Goal: Information Seeking & Learning: Learn about a topic

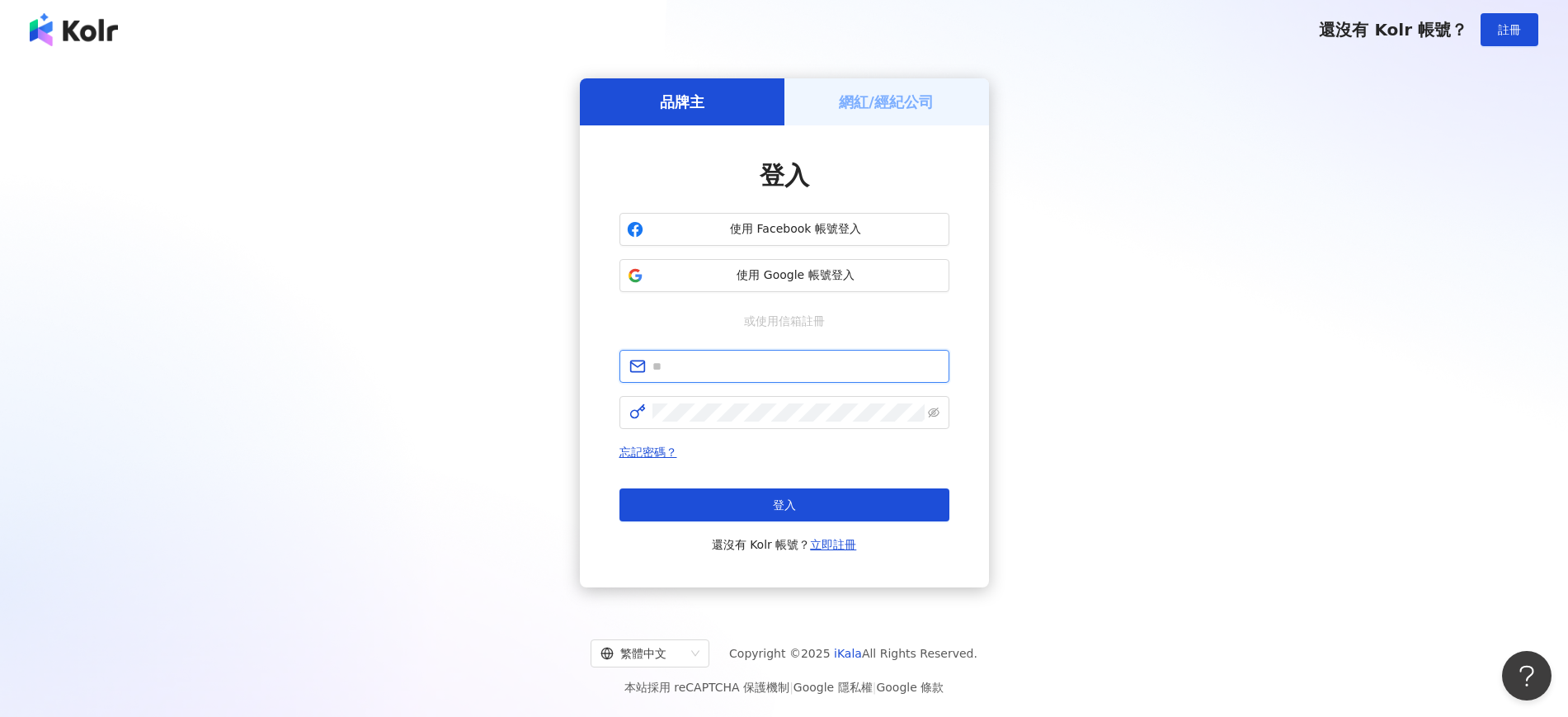
click at [740, 371] on input "text" at bounding box center [795, 366] width 287 height 19
type input "**********"
click button "登入" at bounding box center [784, 504] width 330 height 33
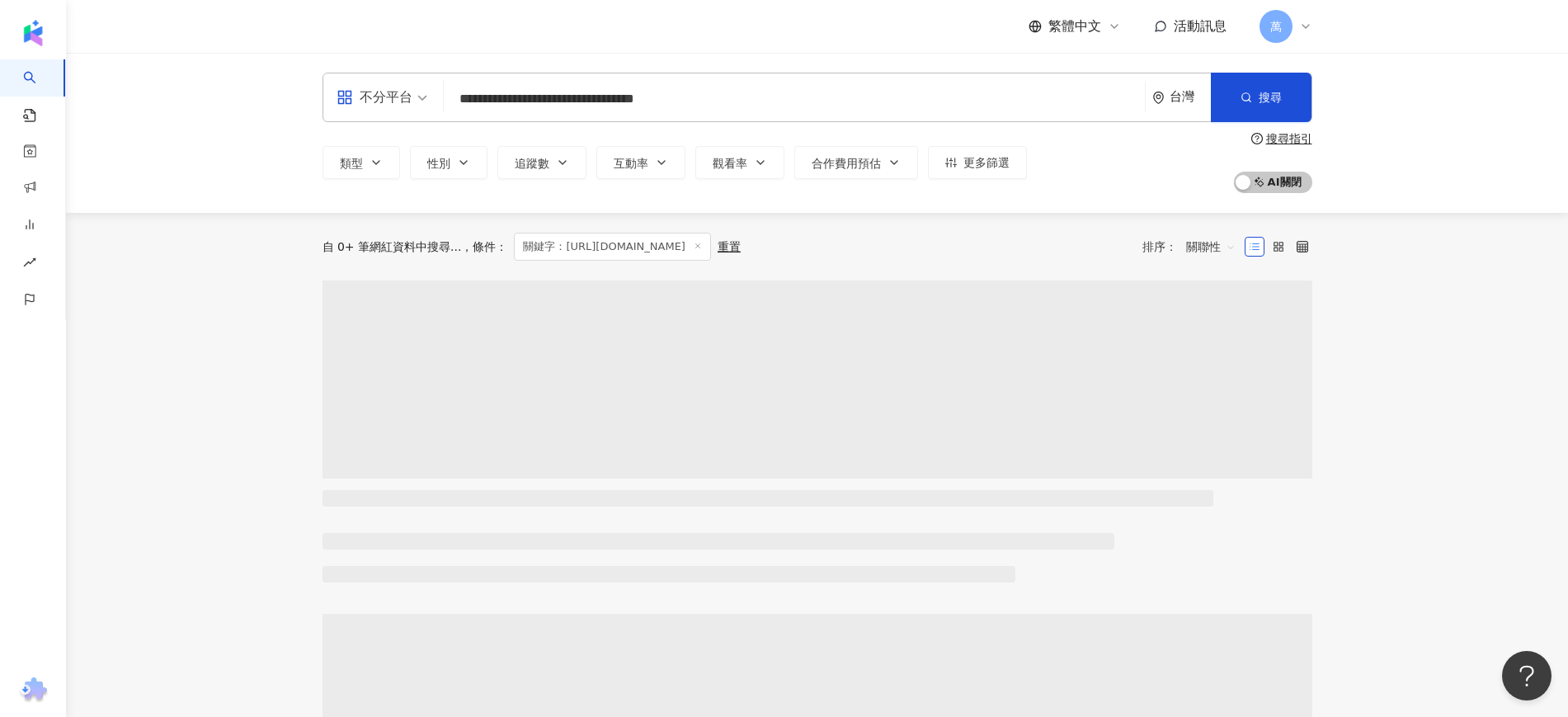
scroll to position [1, 0]
drag, startPoint x: 964, startPoint y: 83, endPoint x: 436, endPoint y: 108, distance: 528.6
click at [437, 110] on div "**********" at bounding box center [818, 97] width 990 height 50
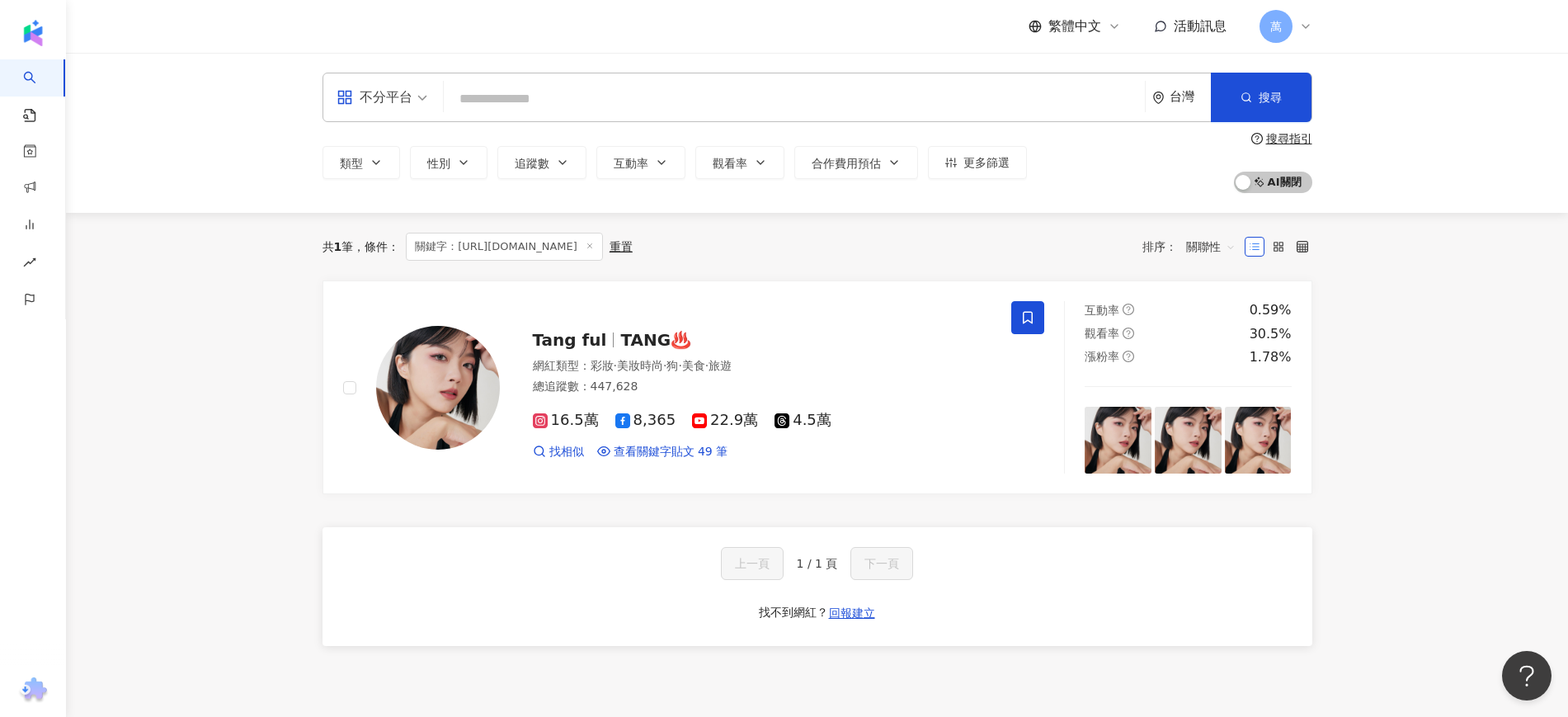
scroll to position [0, 0]
type input "**********"
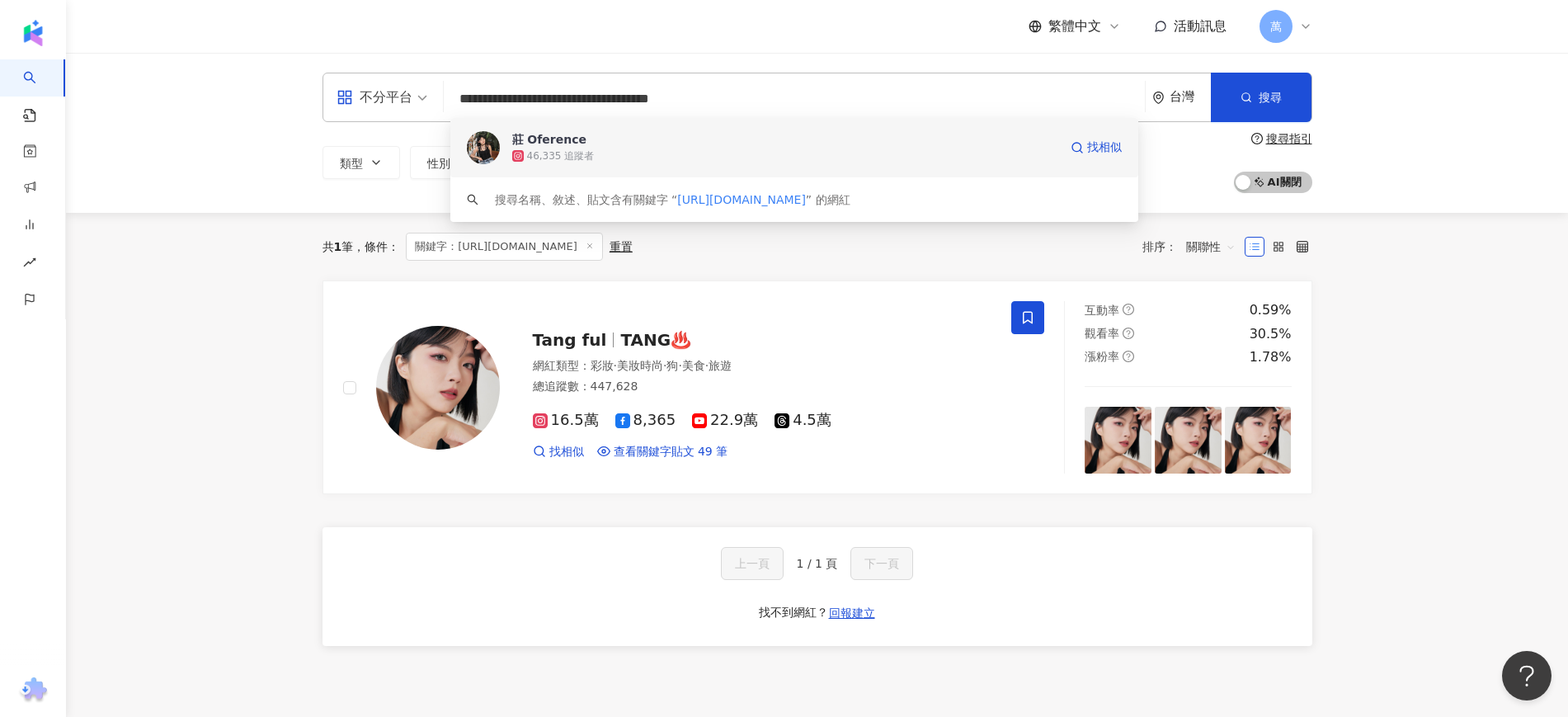
click at [842, 140] on span "莊 Oference" at bounding box center [785, 139] width 546 height 17
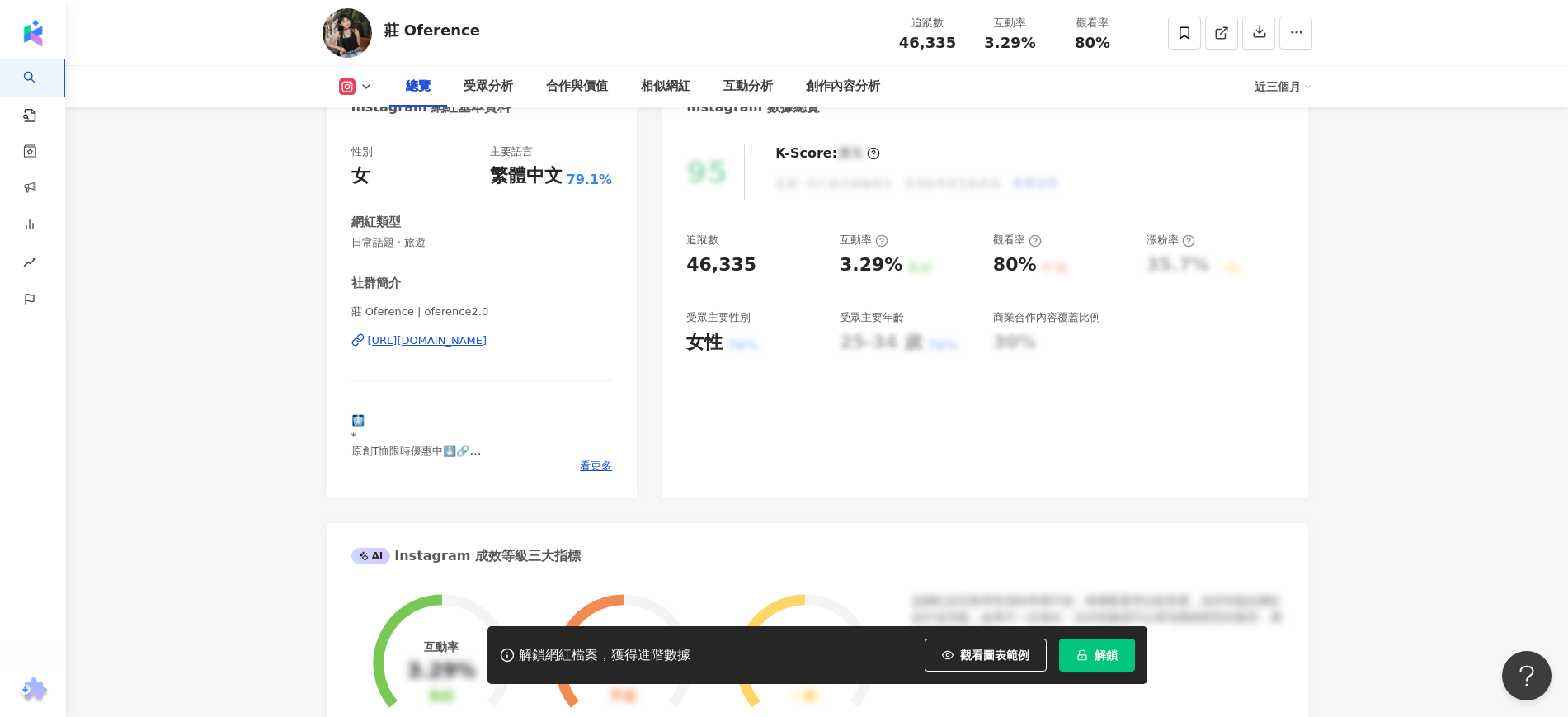
scroll to position [206, 0]
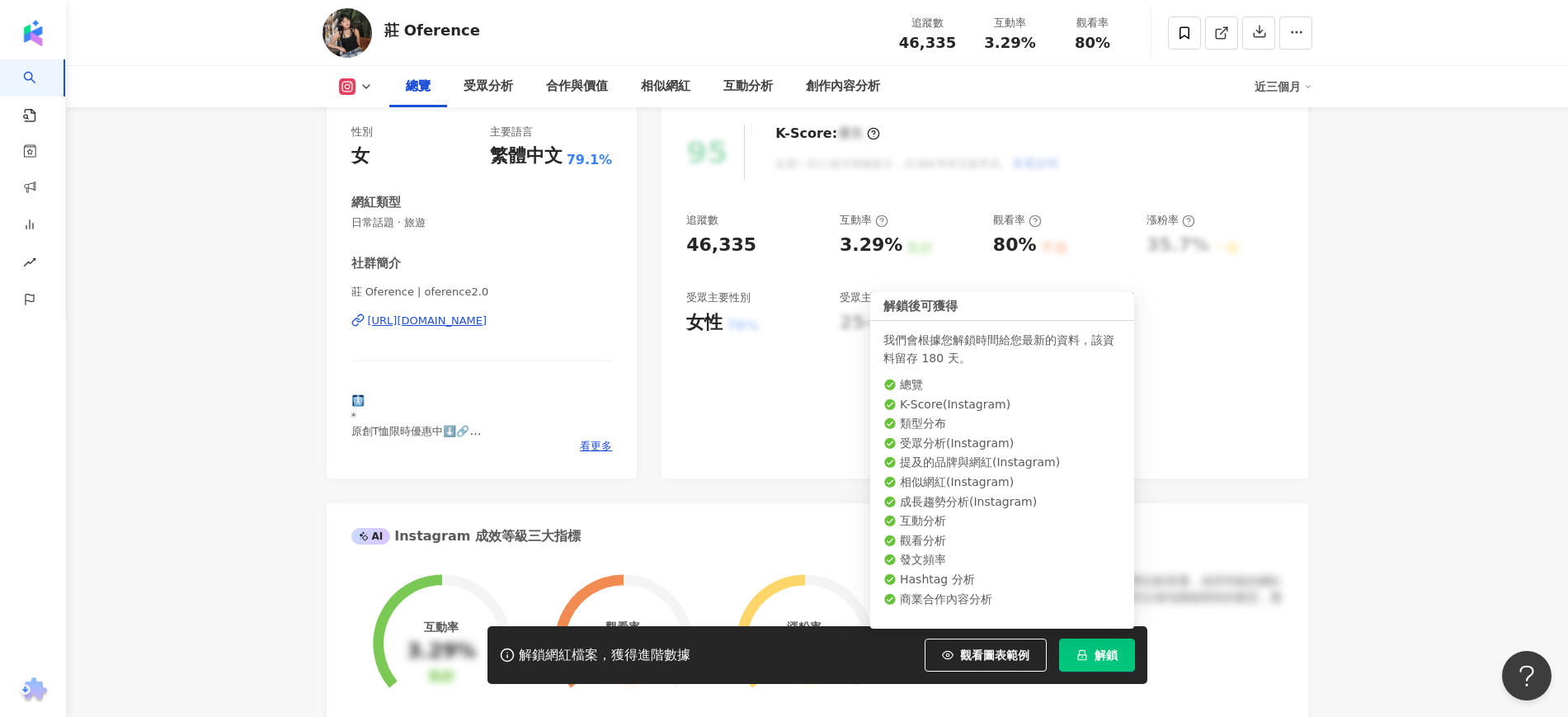
click at [1116, 650] on button "解鎖" at bounding box center [1097, 654] width 76 height 33
click at [1113, 648] on span "解鎖" at bounding box center [1106, 654] width 23 height 13
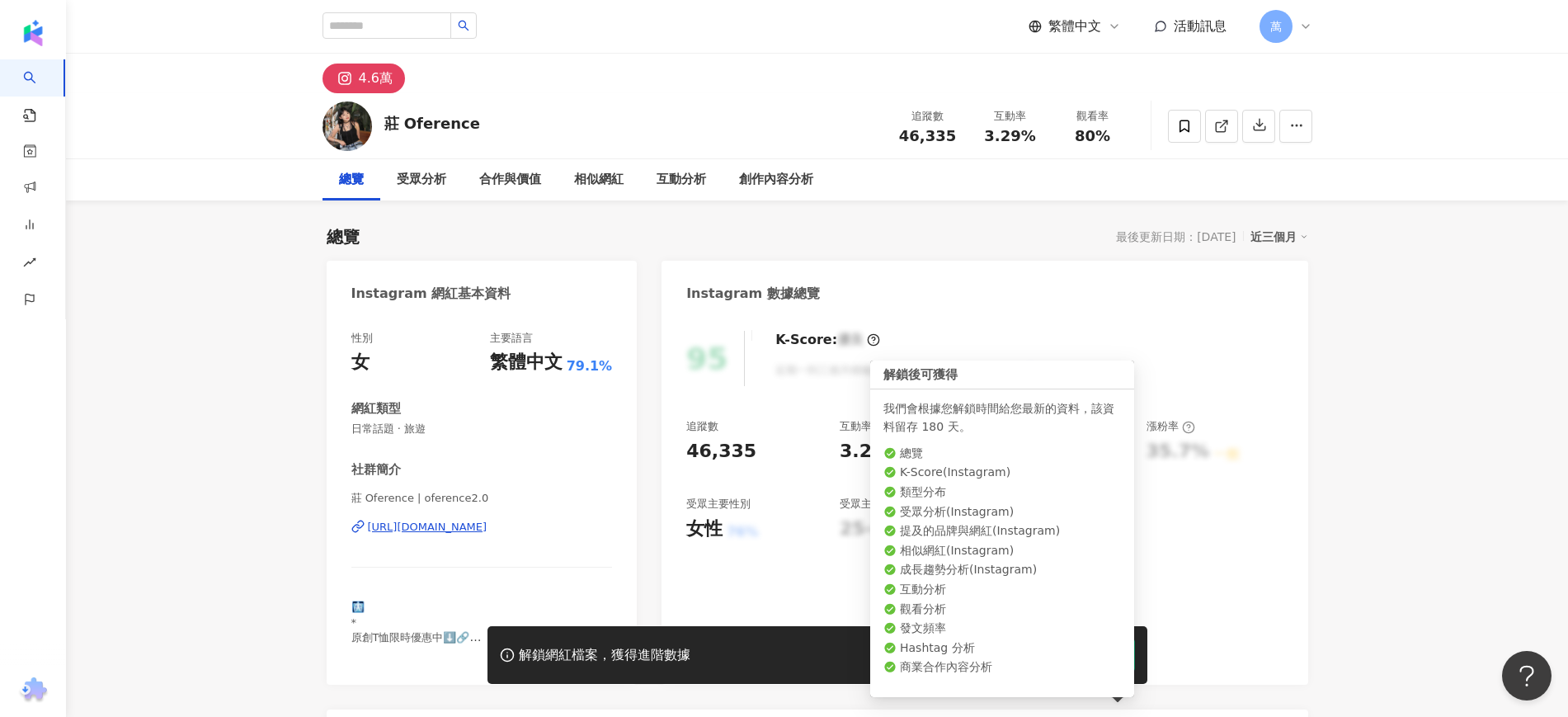
scroll to position [103, 0]
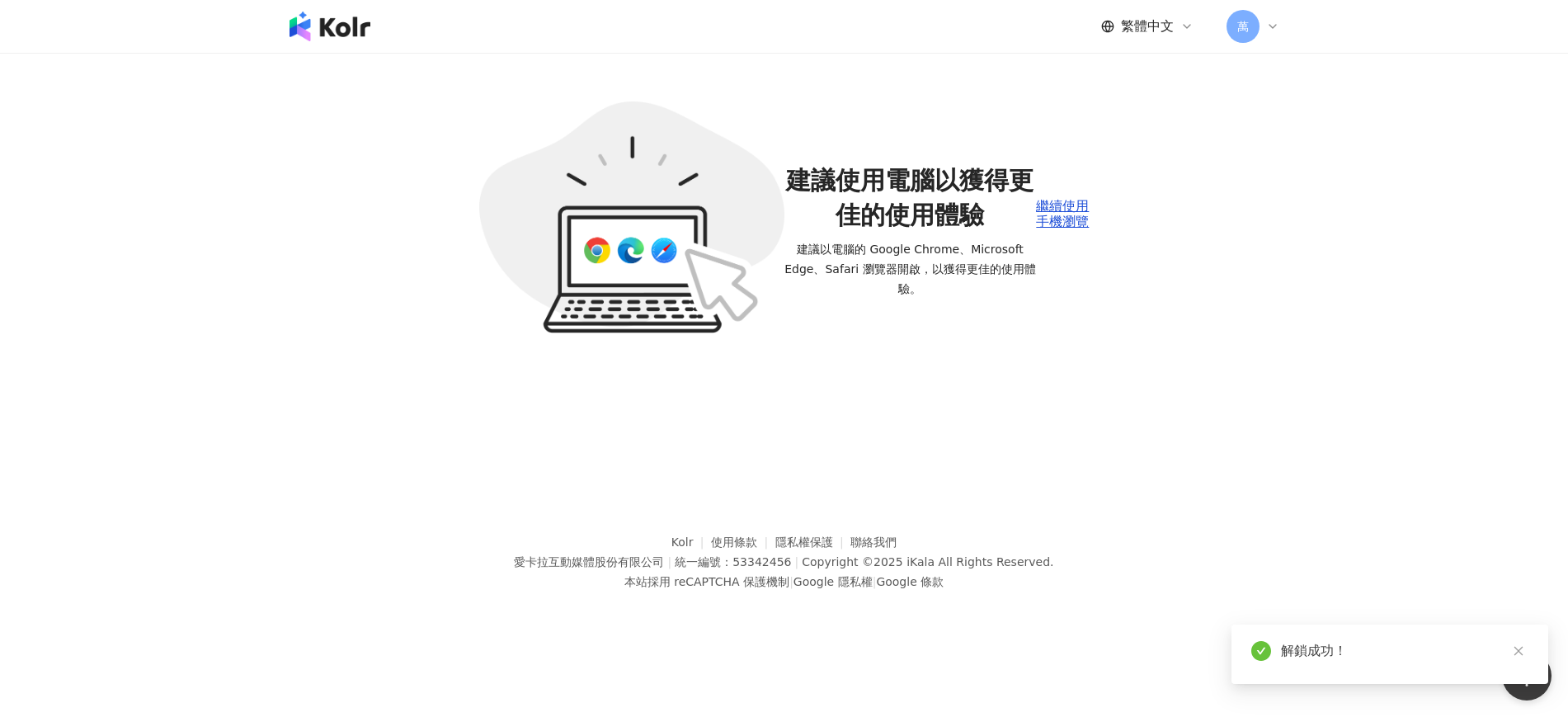
scroll to position [76, 0]
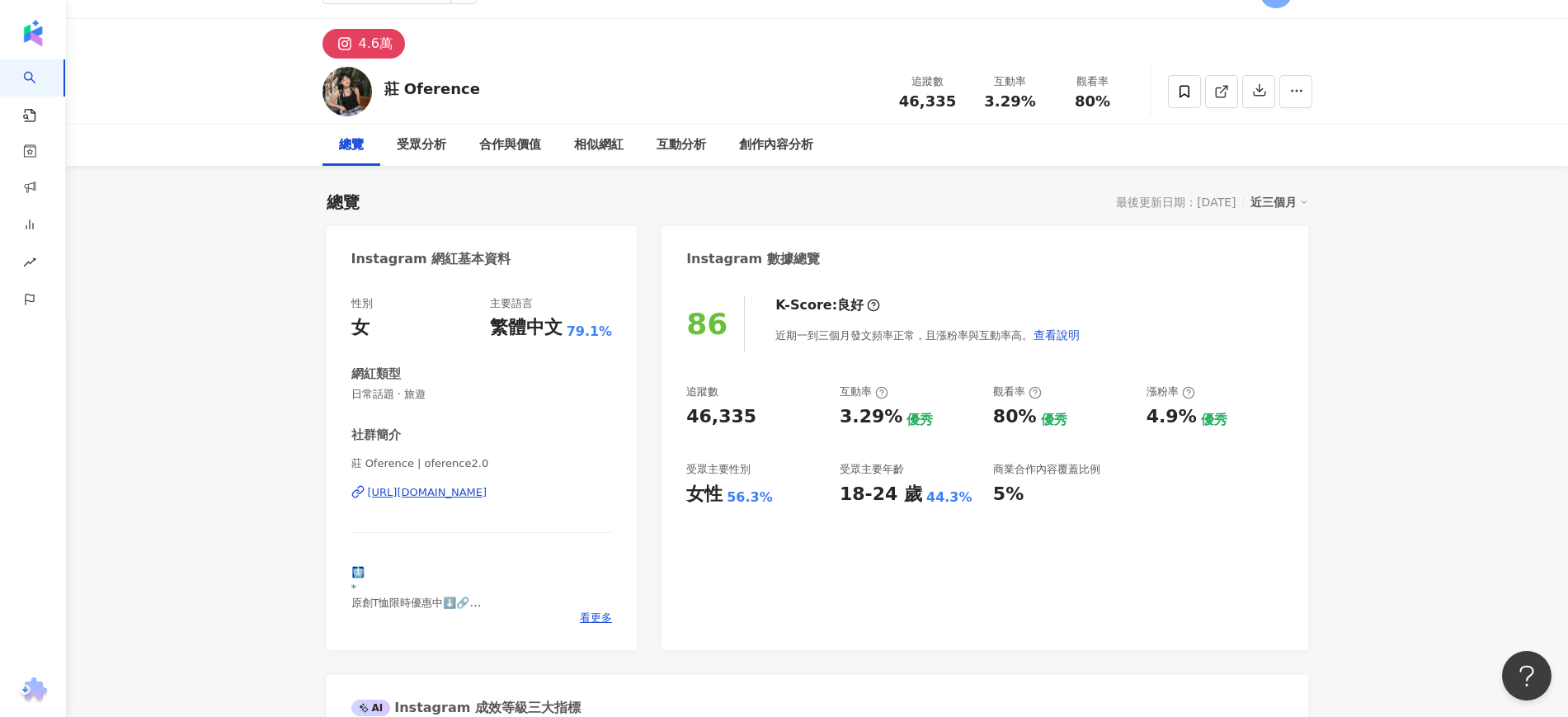
scroll to position [2, 0]
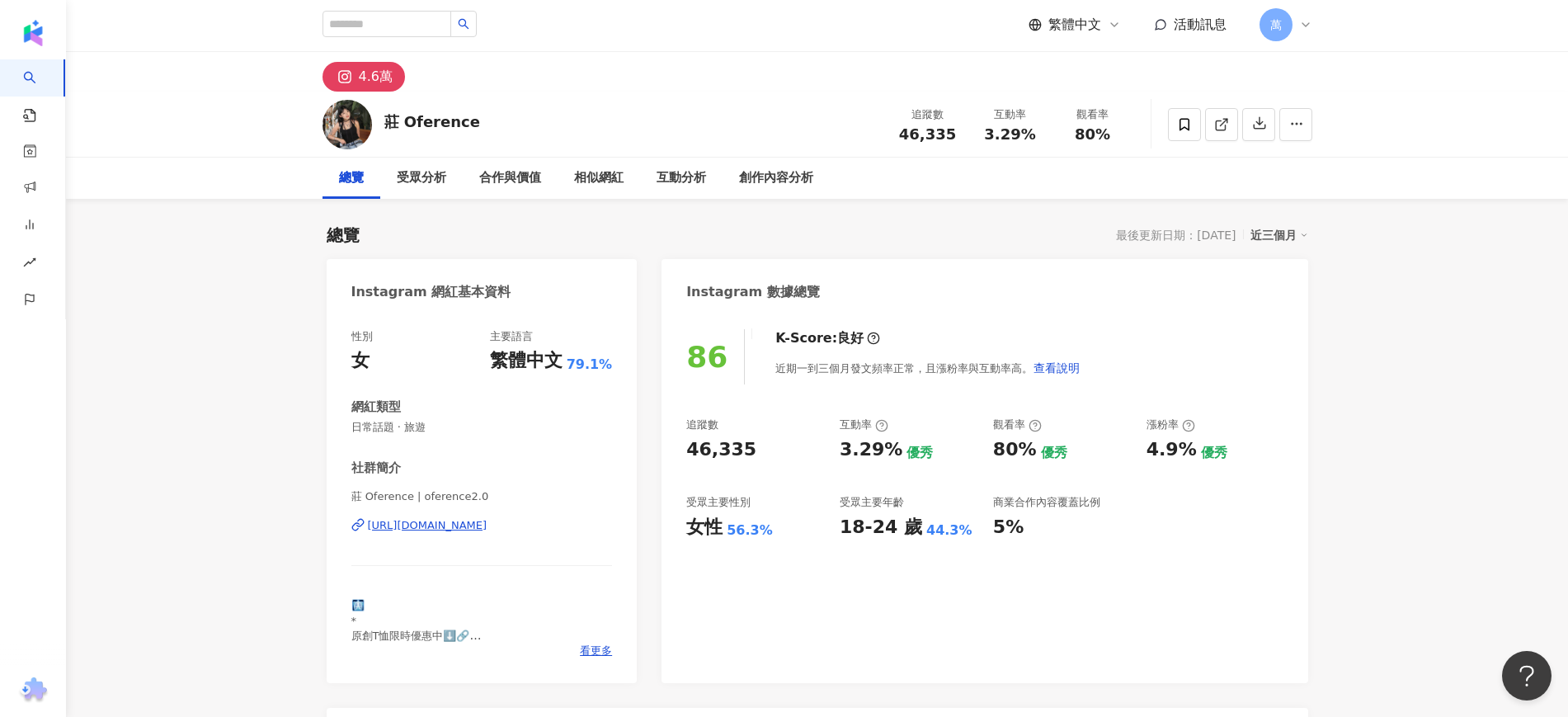
drag, startPoint x: 1404, startPoint y: 365, endPoint x: 1359, endPoint y: 323, distance: 61.6
